Goal: Check status: Check status

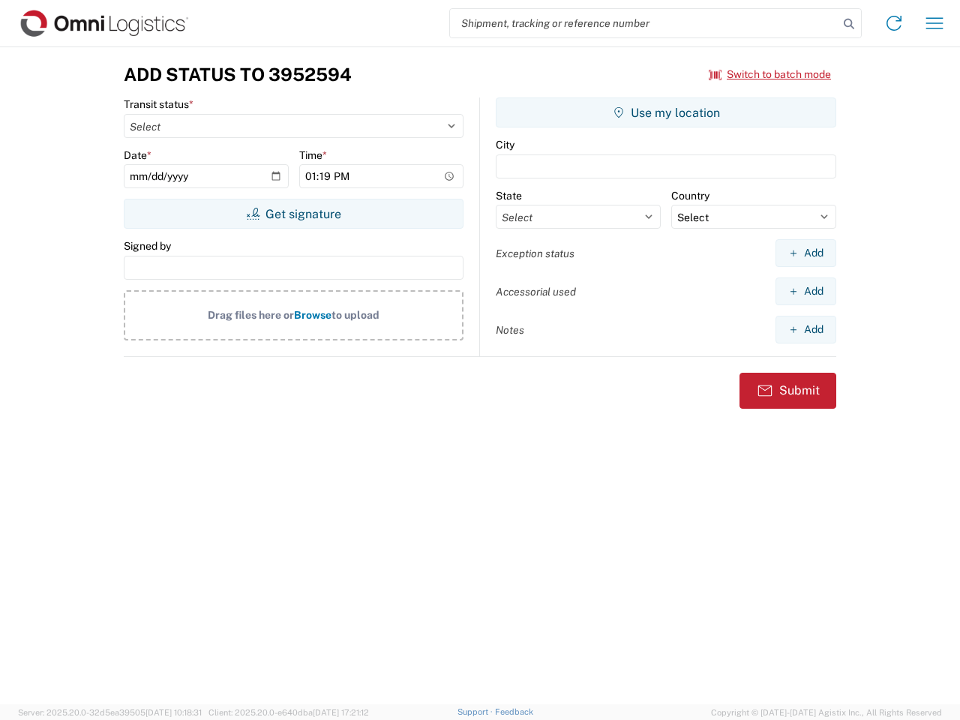
click at [644, 23] on input "search" at bounding box center [644, 23] width 389 height 29
click at [849, 24] on icon at bounding box center [849, 24] width 21 height 21
click at [894, 23] on icon at bounding box center [894, 23] width 24 height 24
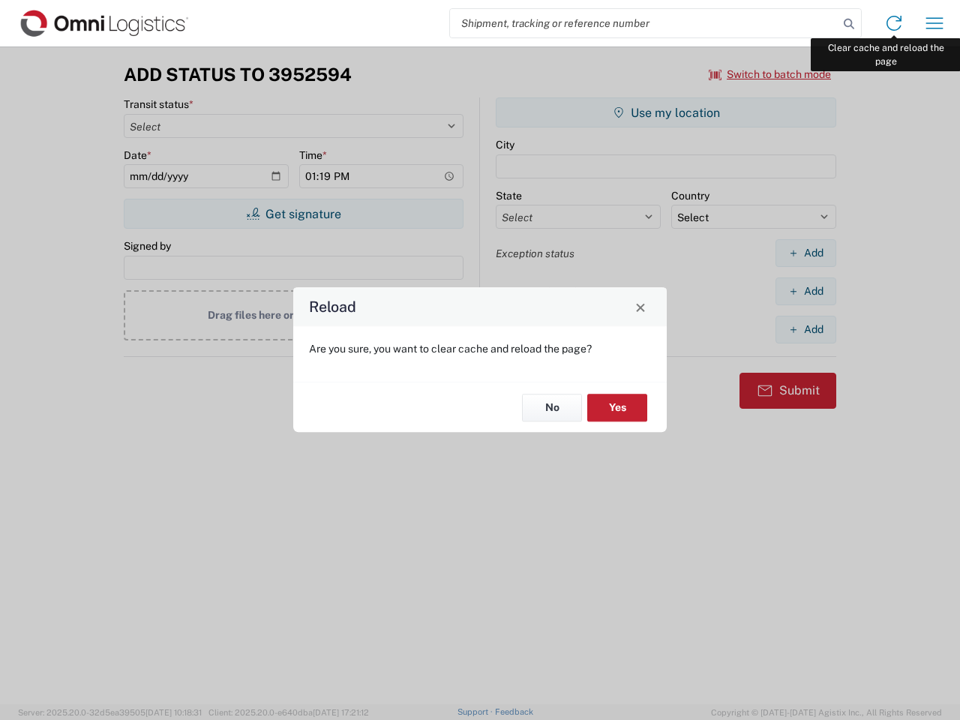
click at [935, 23] on div "Reload Are you sure, you want to clear cache and reload the page? No Yes" at bounding box center [480, 360] width 960 height 720
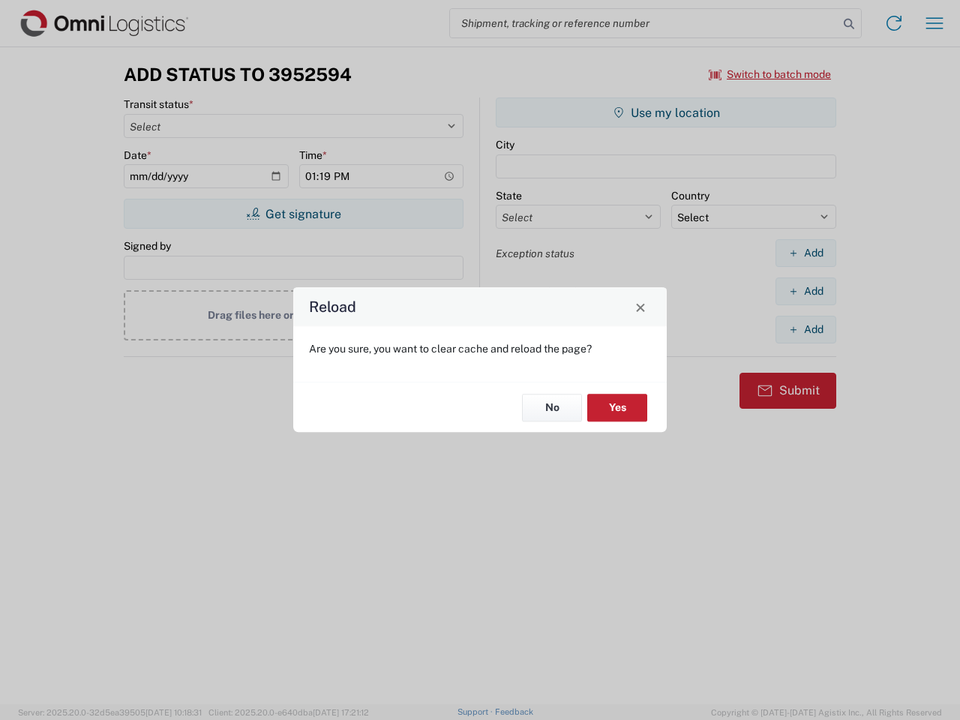
click at [770, 74] on div "Reload Are you sure, you want to clear cache and reload the page? No Yes" at bounding box center [480, 360] width 960 height 720
click at [293, 214] on div "Reload Are you sure, you want to clear cache and reload the page? No Yes" at bounding box center [480, 360] width 960 height 720
click at [666, 113] on div "Reload Are you sure, you want to clear cache and reload the page? No Yes" at bounding box center [480, 360] width 960 height 720
click at [806, 253] on div "Reload Are you sure, you want to clear cache and reload the page? No Yes" at bounding box center [480, 360] width 960 height 720
click at [806, 291] on div "Reload Are you sure, you want to clear cache and reload the page? No Yes" at bounding box center [480, 360] width 960 height 720
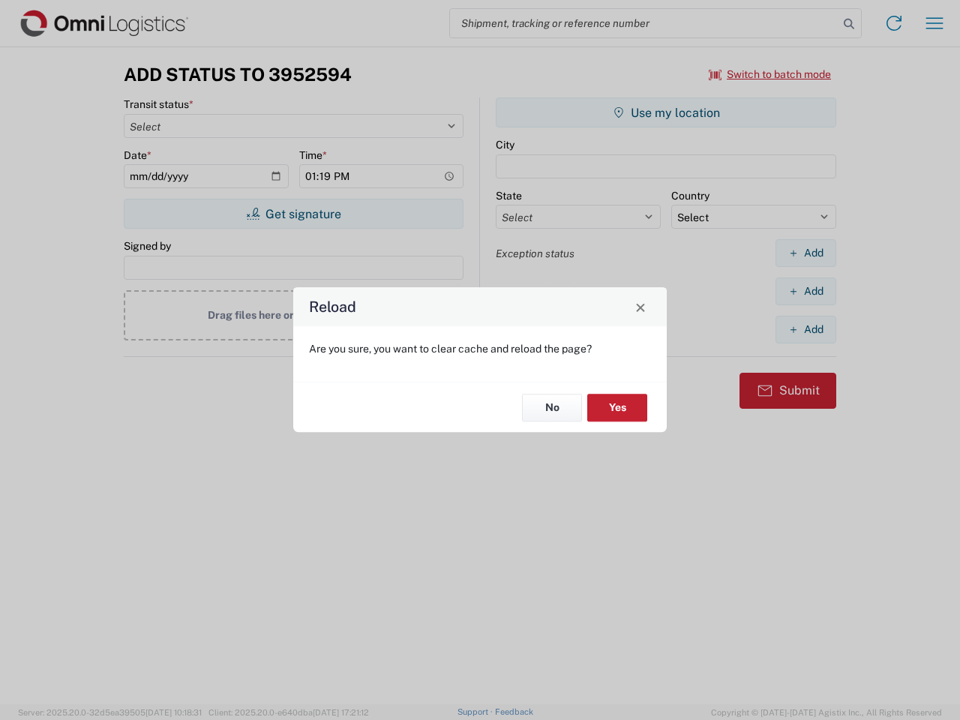
click at [806, 329] on div "Reload Are you sure, you want to clear cache and reload the page? No Yes" at bounding box center [480, 360] width 960 height 720
